Goal: Obtain resource: Download file/media

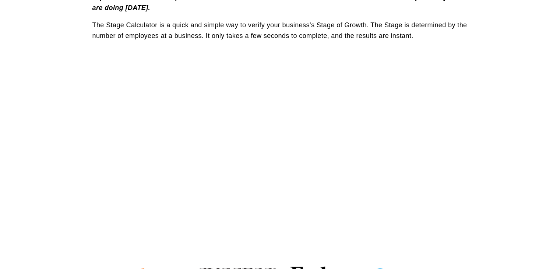
scroll to position [329, 0]
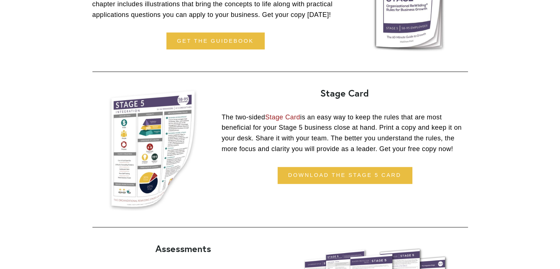
scroll to position [575, 0]
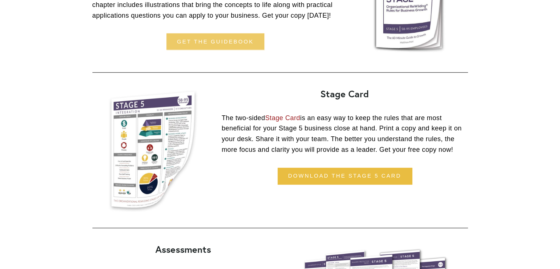
click at [224, 40] on link "get the guidebook" at bounding box center [215, 41] width 98 height 17
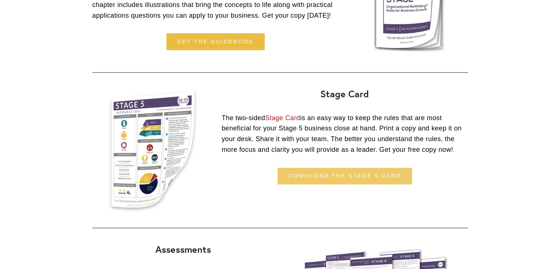
click at [344, 181] on link "download the stage 5 card" at bounding box center [344, 175] width 134 height 17
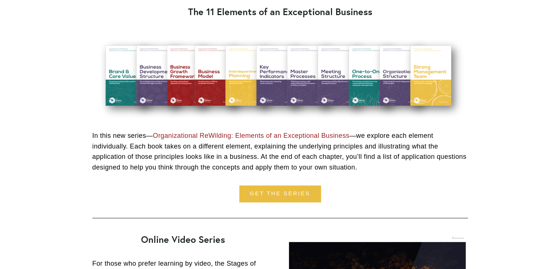
scroll to position [844, 0]
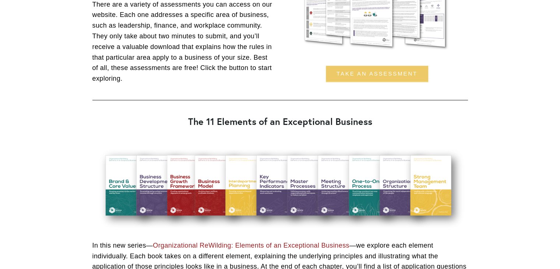
click at [367, 75] on link "Take an assessment" at bounding box center [377, 73] width 102 height 17
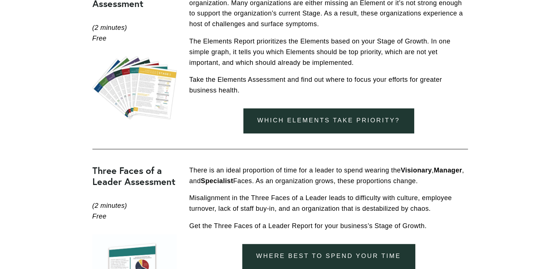
scroll to position [481, 0]
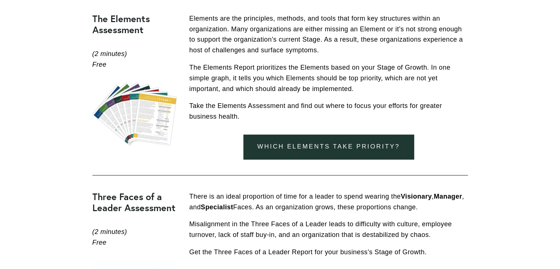
click at [326, 151] on link "Which elements take priority?" at bounding box center [328, 146] width 170 height 25
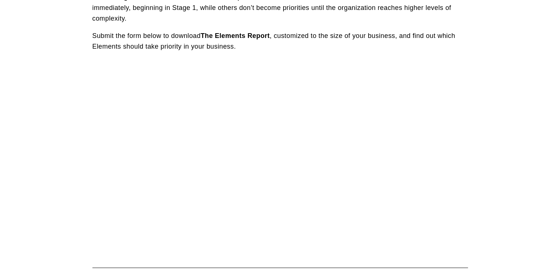
scroll to position [392, 0]
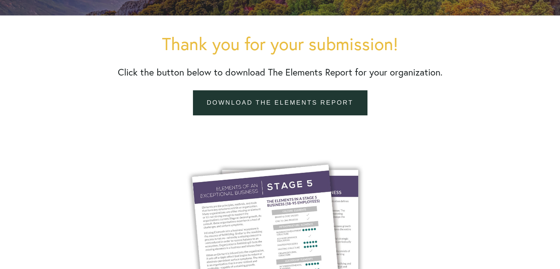
scroll to position [159, 0]
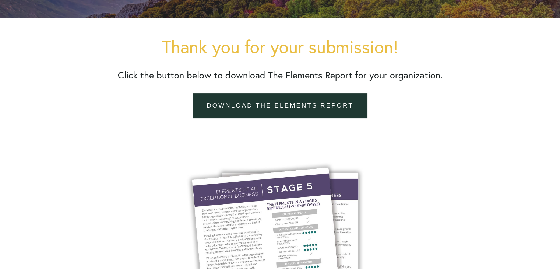
click at [276, 106] on link "Download the elements report" at bounding box center [280, 105] width 174 height 25
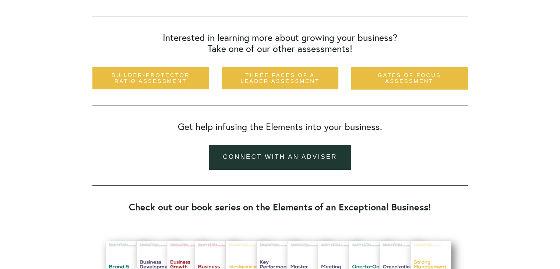
scroll to position [548, 0]
